Goal: Transaction & Acquisition: Purchase product/service

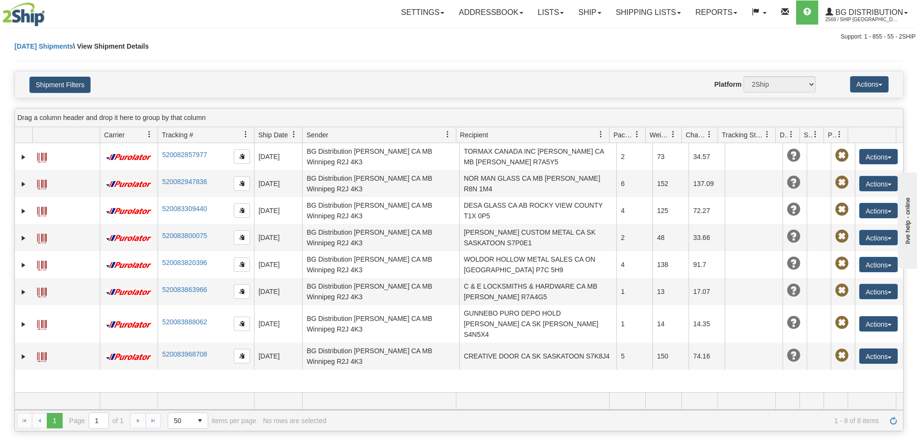
click at [582, 11] on link "Ship" at bounding box center [589, 12] width 37 height 24
click at [583, 37] on link "Ship Screen" at bounding box center [570, 33] width 76 height 13
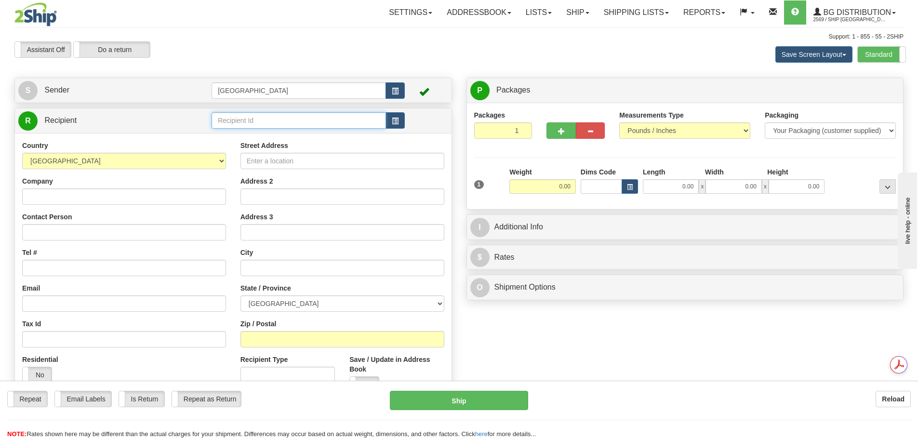
click at [322, 121] on input "text" at bounding box center [299, 120] width 175 height 16
click at [315, 132] on div "80120" at bounding box center [297, 135] width 165 height 11
type input "80120"
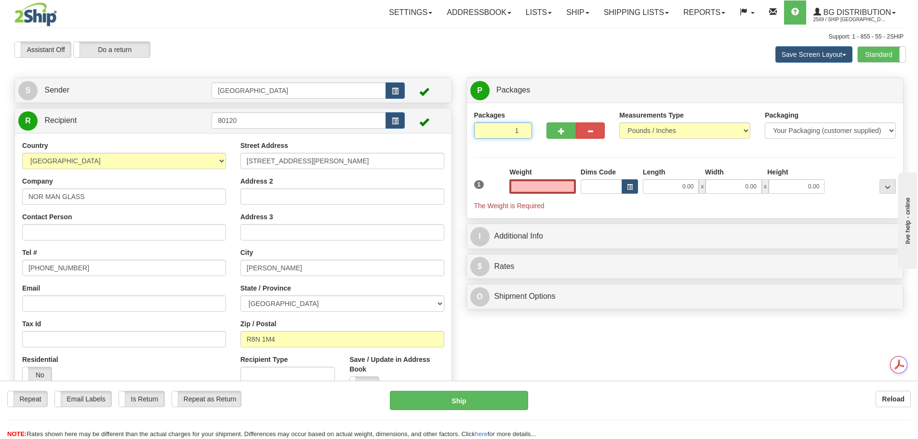
type input "2"
type input "0.00"
click at [521, 129] on input "2" at bounding box center [503, 130] width 58 height 16
click at [523, 129] on input "3" at bounding box center [503, 130] width 58 height 16
type input "4"
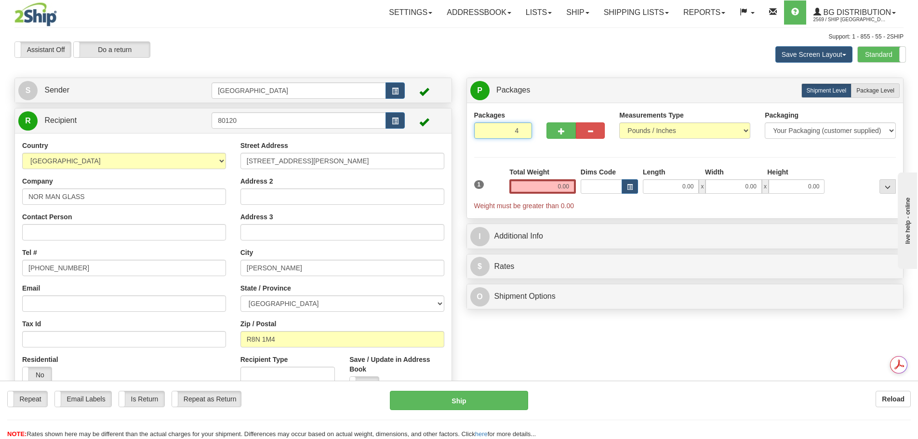
click at [523, 129] on input "4" at bounding box center [503, 130] width 58 height 16
click at [867, 92] on span "Package Level" at bounding box center [876, 90] width 38 height 7
radio input "true"
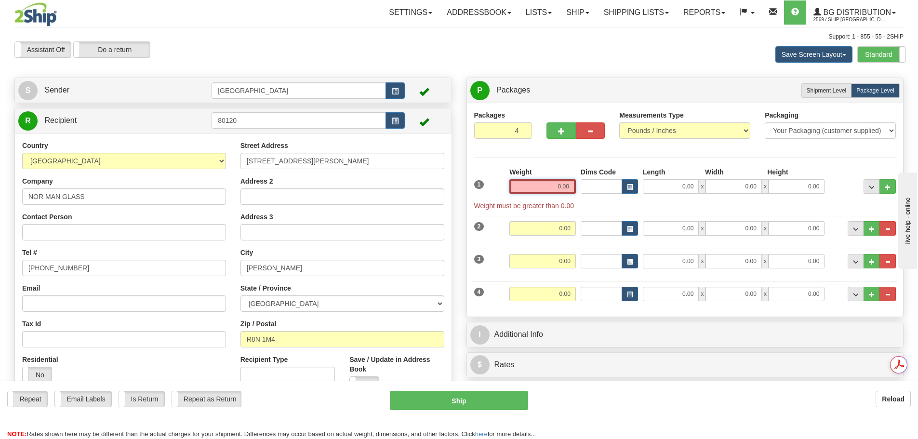
drag, startPoint x: 555, startPoint y: 189, endPoint x: 615, endPoint y: 189, distance: 59.8
click at [615, 189] on div "1 Weight 0.00 Dims Code 0.00" at bounding box center [685, 188] width 427 height 43
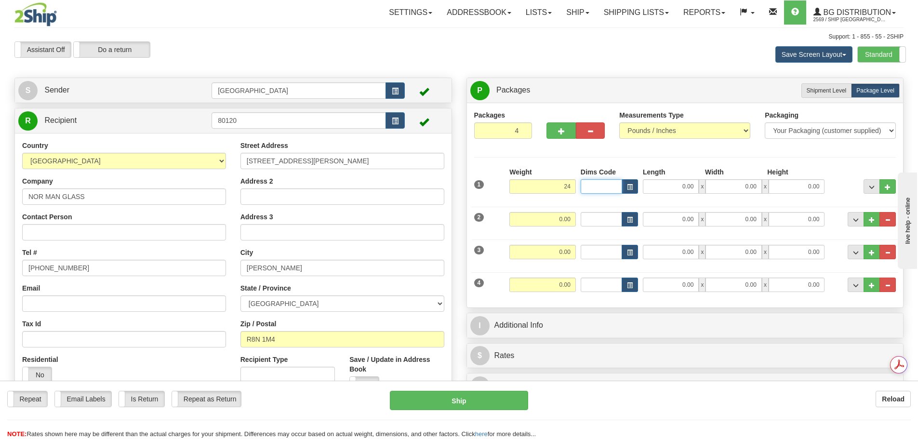
type input "24.00"
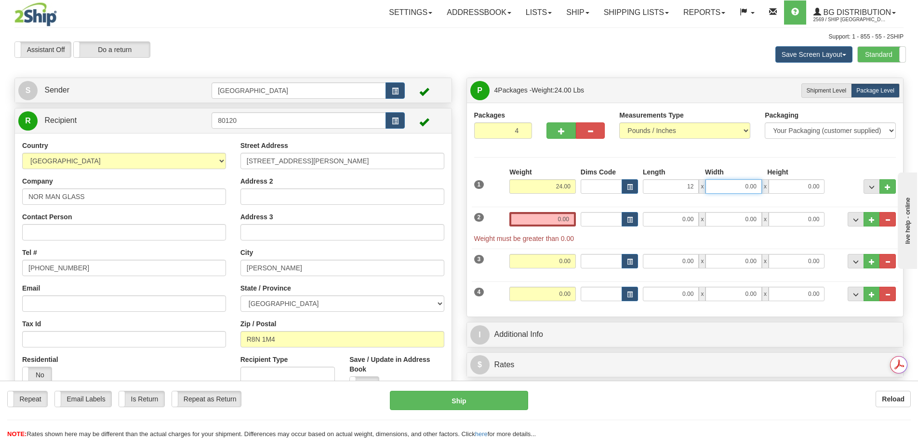
type input "12.00"
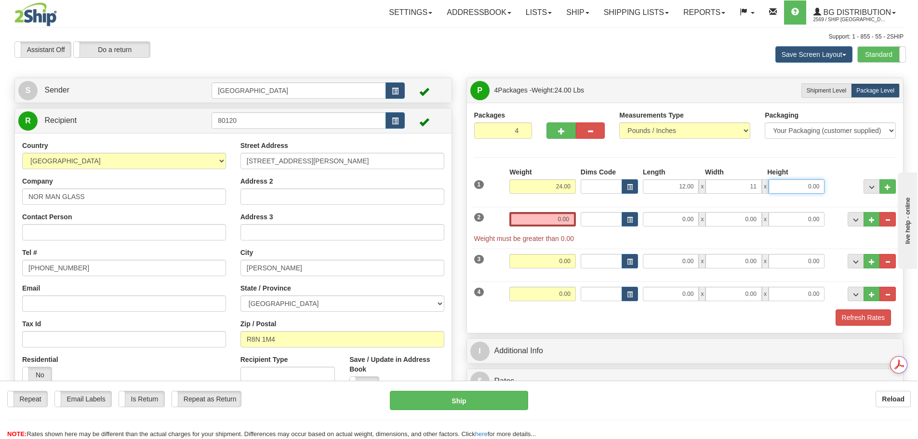
type input "11.00"
type input "9.00"
drag, startPoint x: 549, startPoint y: 221, endPoint x: 598, endPoint y: 220, distance: 48.7
click at [596, 220] on div "2 Weight 0.00 Dims Code Length Width Height" at bounding box center [685, 222] width 427 height 41
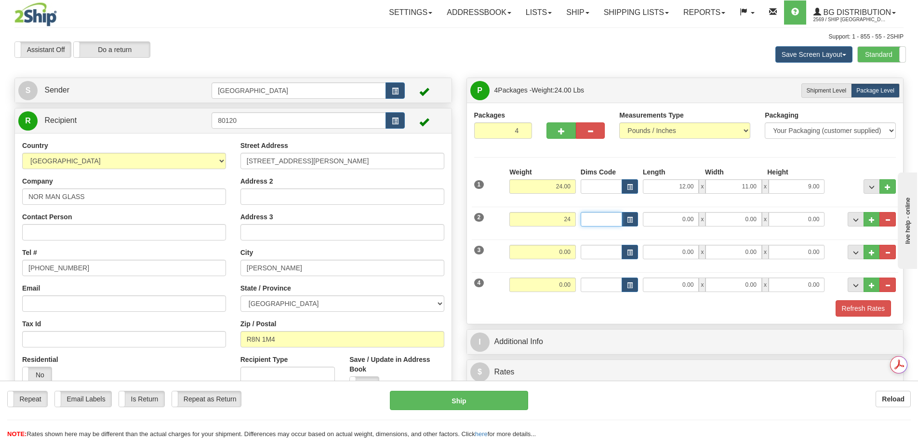
type input "24.00"
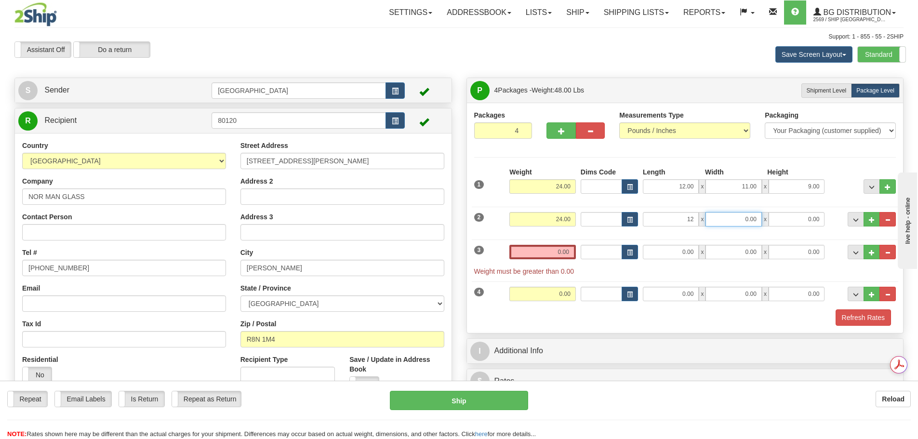
type input "12.00"
type input "11.00"
type input "9.00"
drag, startPoint x: 551, startPoint y: 255, endPoint x: 609, endPoint y: 251, distance: 58.4
click at [609, 251] on div "3 Weight 0.00 Dims Code Length Width Height" at bounding box center [685, 255] width 427 height 41
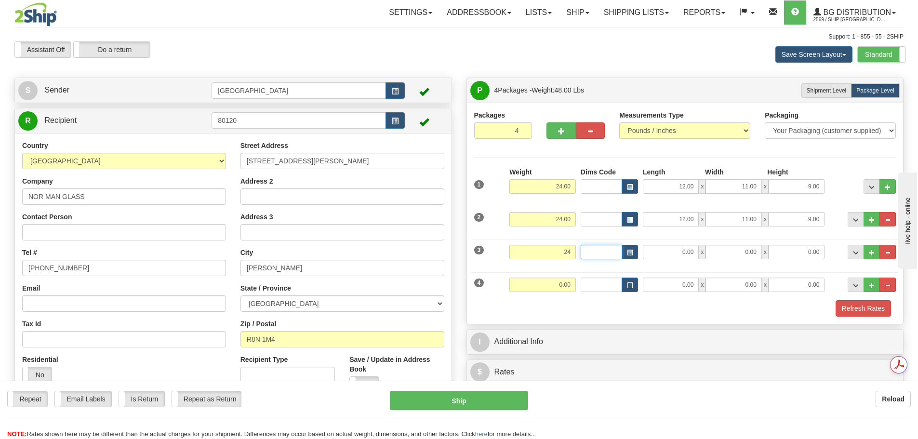
type input "24.00"
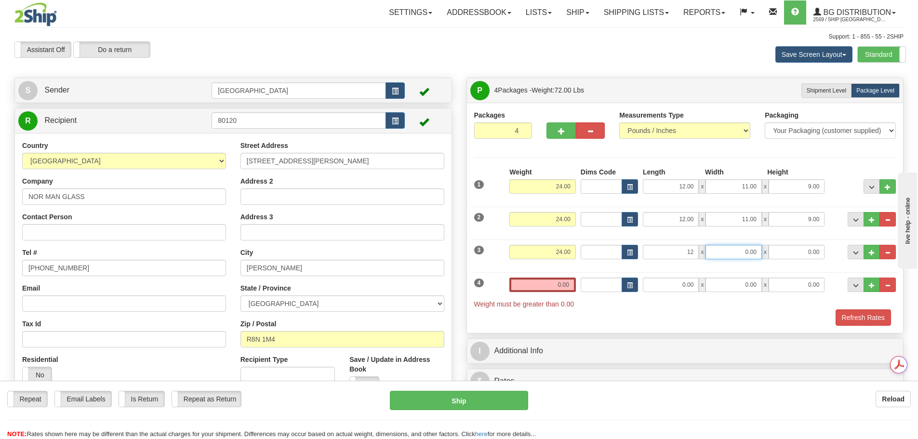
type input "12.00"
type input "11.00"
type input "9.00"
drag, startPoint x: 549, startPoint y: 286, endPoint x: 622, endPoint y: 289, distance: 73.3
click at [622, 289] on div "4 Weight 0.00 Dims Code Length Width Height" at bounding box center [685, 288] width 427 height 41
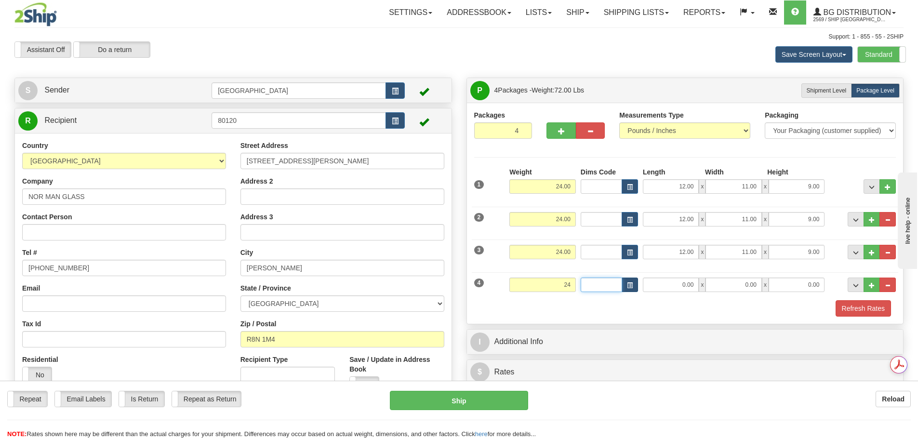
type input "24.00"
type input "12.00"
type input "11.00"
type input "9.00"
click at [852, 313] on button "Refresh Rates" at bounding box center [863, 308] width 55 height 16
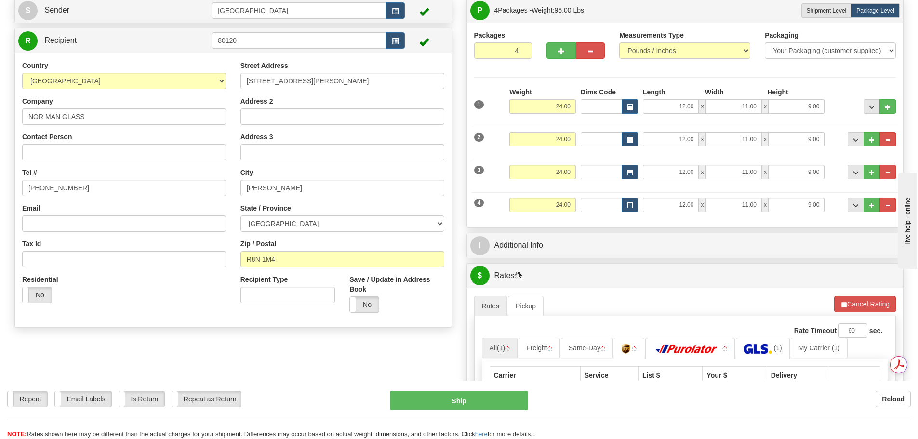
scroll to position [96, 0]
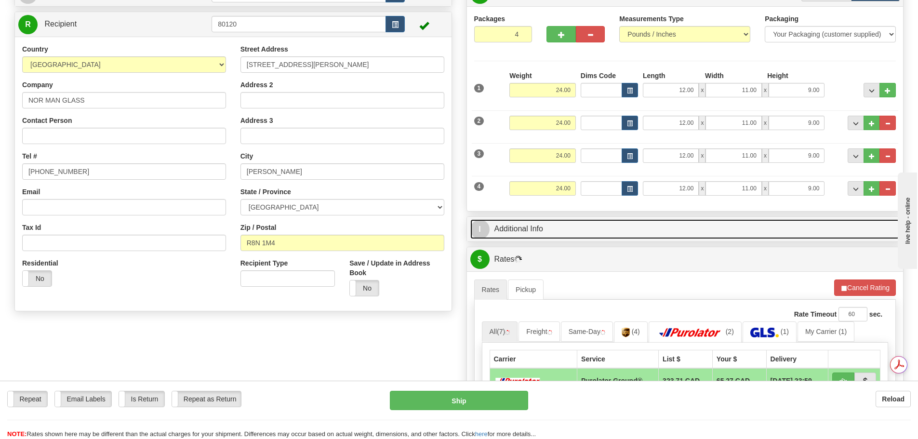
click at [595, 226] on link "I Additional Info" at bounding box center [686, 229] width 430 height 20
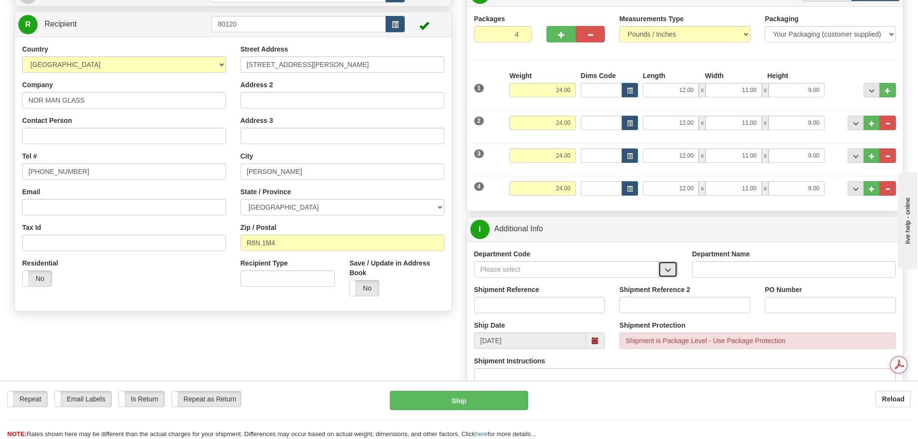
click at [675, 270] on button "button" at bounding box center [668, 269] width 19 height 16
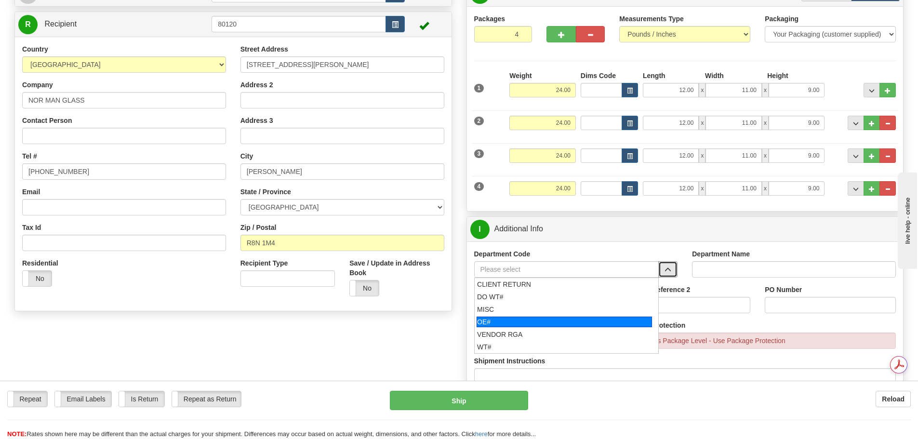
click at [590, 318] on div "OE#" at bounding box center [565, 322] width 176 height 11
type input "OE#"
type input "ORDERS"
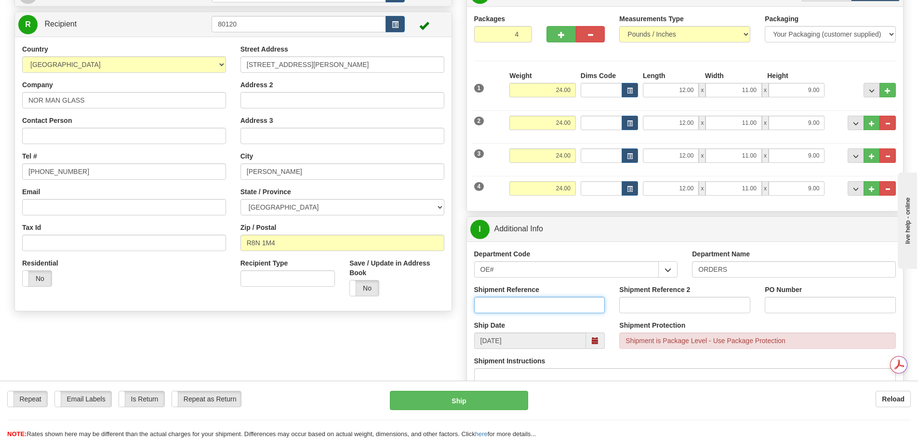
click at [581, 301] on input "Shipment Reference" at bounding box center [539, 305] width 131 height 16
type input "90040485-00"
click at [774, 304] on input "f25-066" at bounding box center [830, 305] width 131 height 16
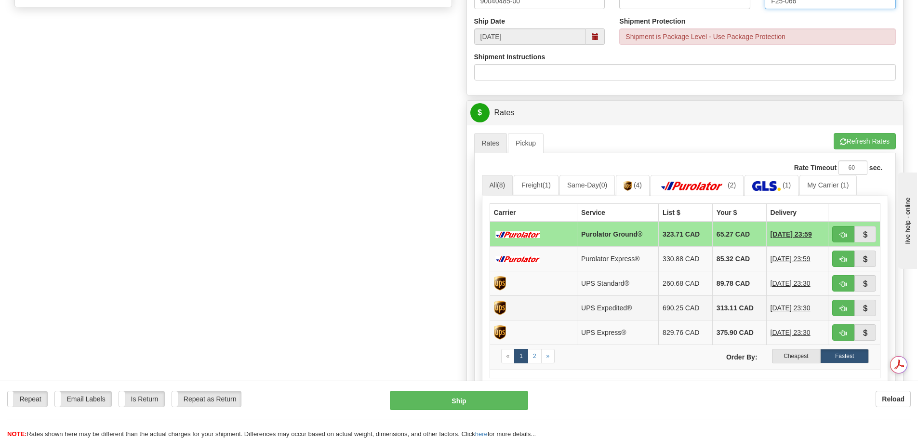
scroll to position [434, 0]
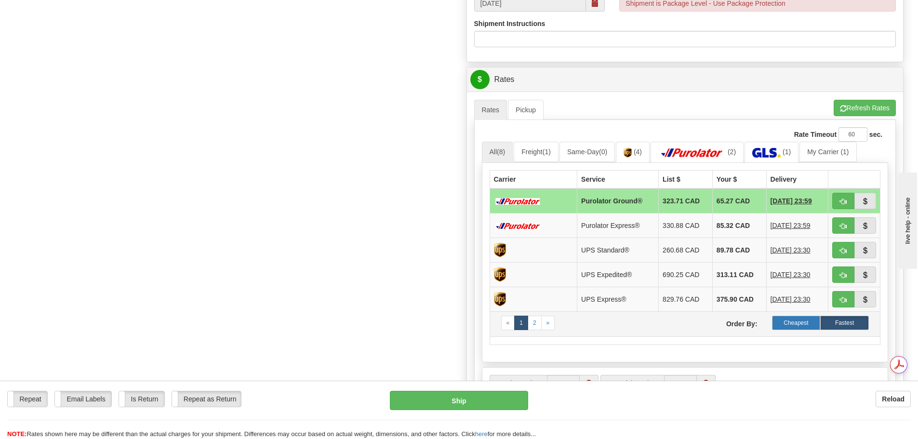
type input "F25-066"
click at [796, 325] on label "Cheapest" at bounding box center [796, 323] width 49 height 14
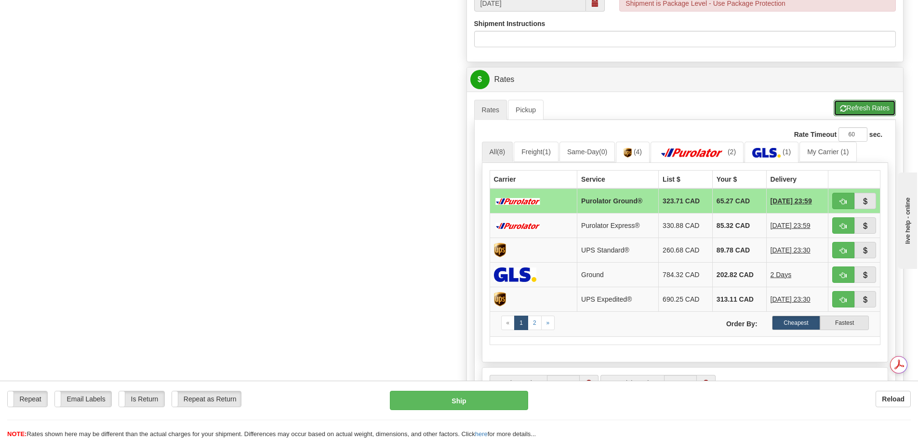
click at [864, 107] on button "Refresh Rates" at bounding box center [865, 108] width 62 height 16
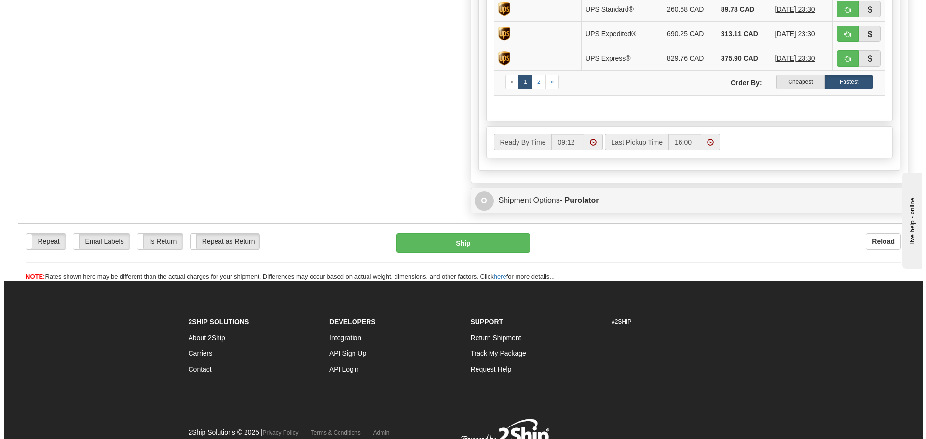
scroll to position [0, 0]
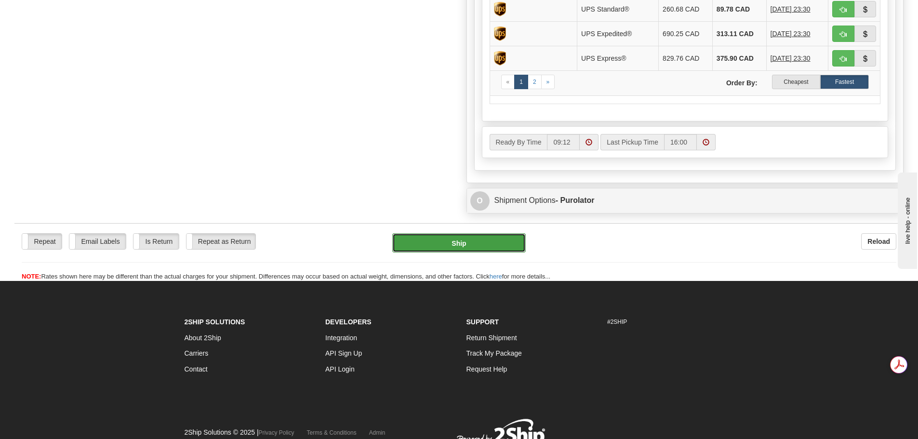
click at [506, 248] on button "Ship" at bounding box center [459, 242] width 134 height 19
type input "260"
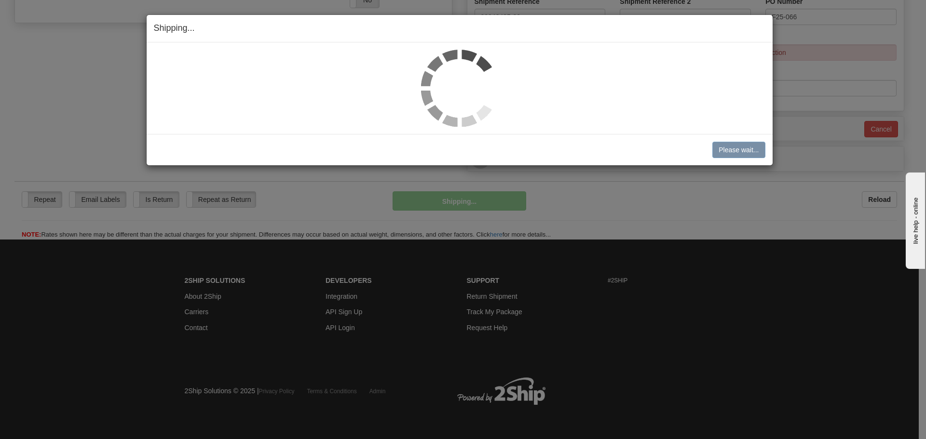
scroll to position [385, 0]
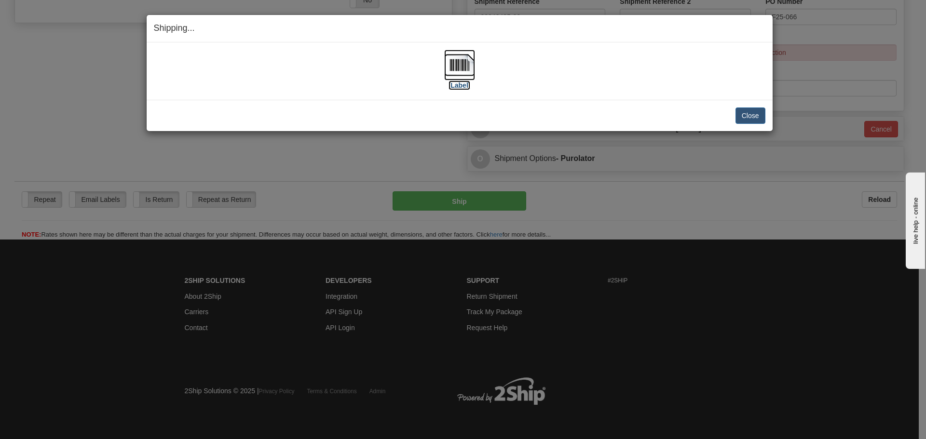
click at [444, 63] on img at bounding box center [459, 65] width 31 height 31
